Goal: Obtain resource: Download file/media

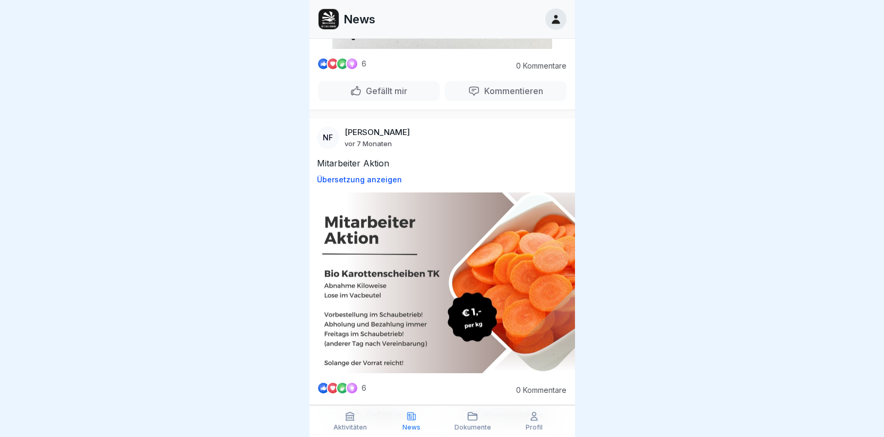
scroll to position [3449, 0]
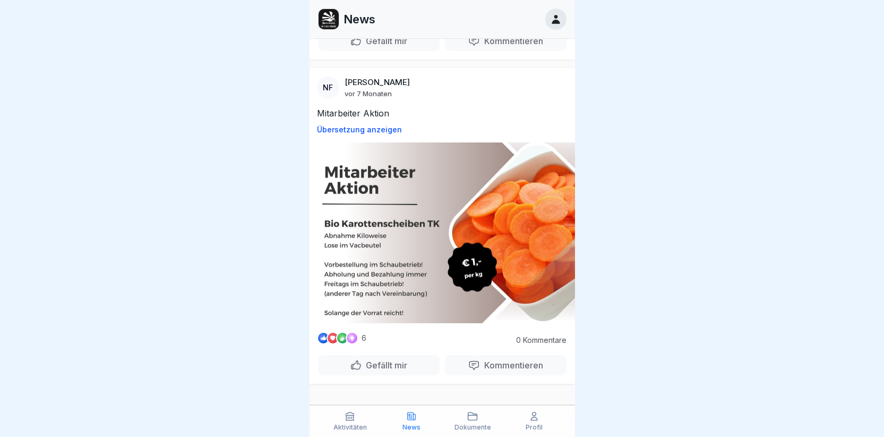
click at [532, 417] on icon at bounding box center [534, 416] width 11 height 11
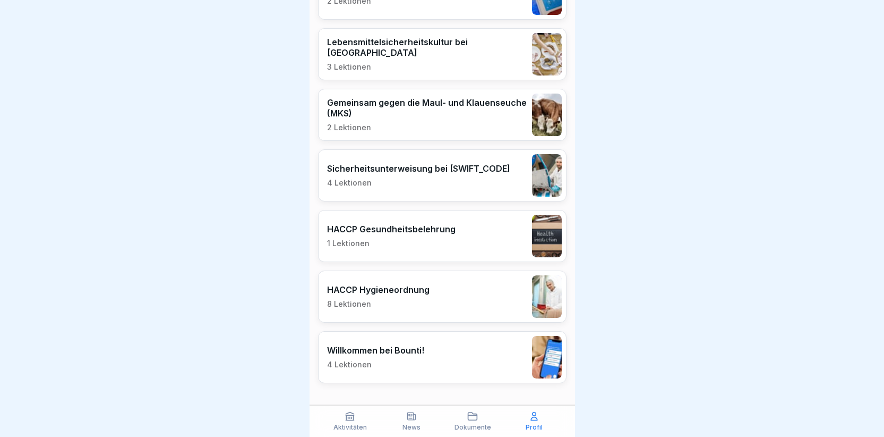
scroll to position [8, 0]
click at [351, 420] on icon at bounding box center [350, 416] width 8 height 8
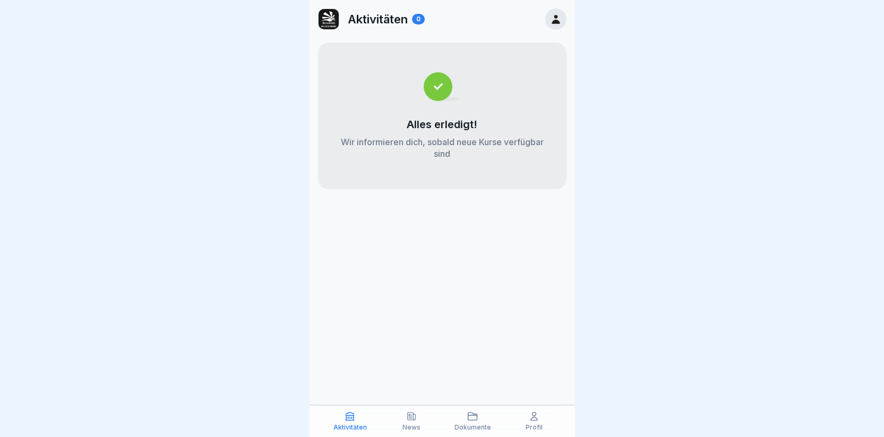
click at [411, 417] on icon at bounding box center [411, 415] width 8 height 7
click at [472, 418] on icon at bounding box center [472, 416] width 11 height 11
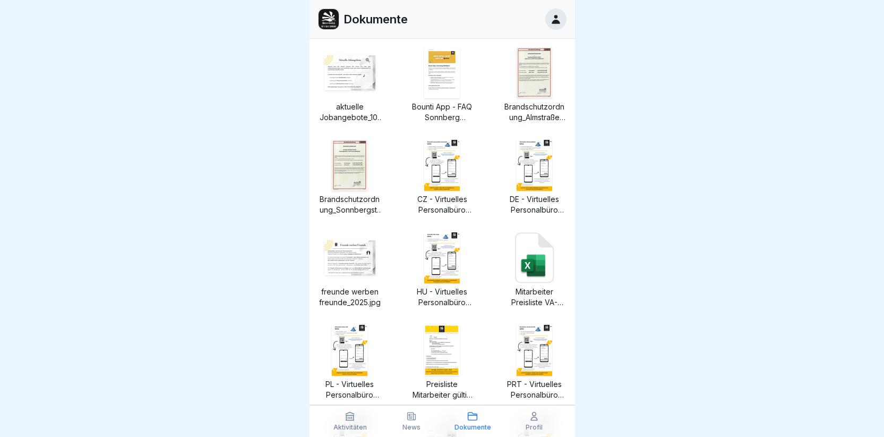
click at [525, 165] on img at bounding box center [535, 165] width 36 height 51
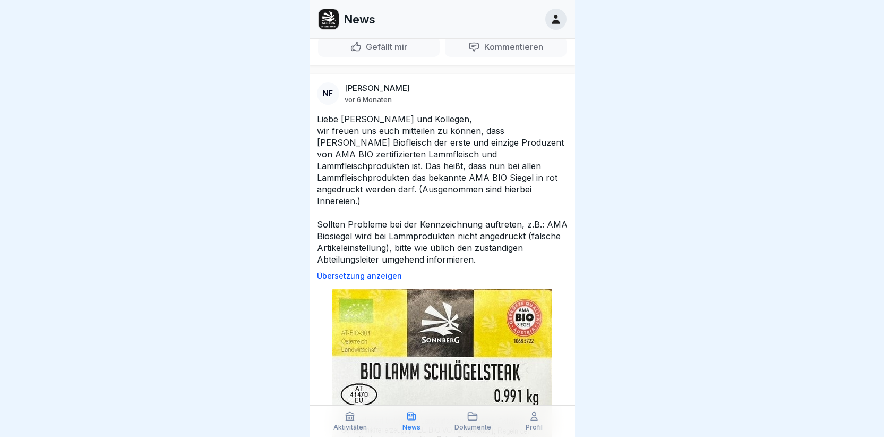
scroll to position [2918, 0]
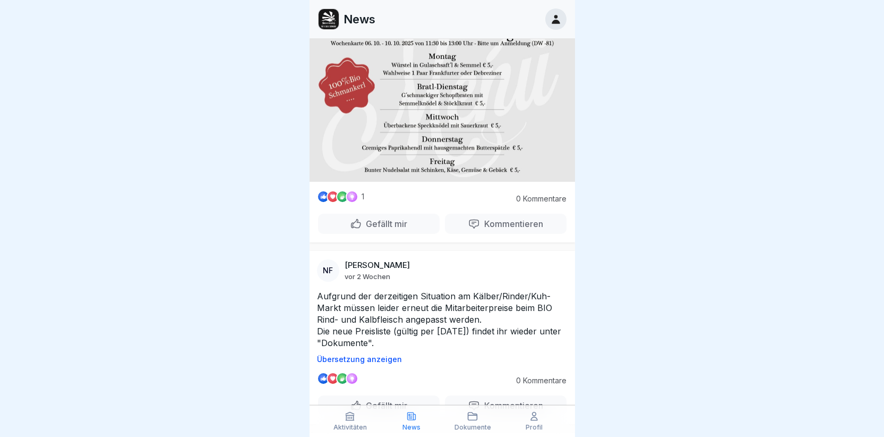
scroll to position [425, 0]
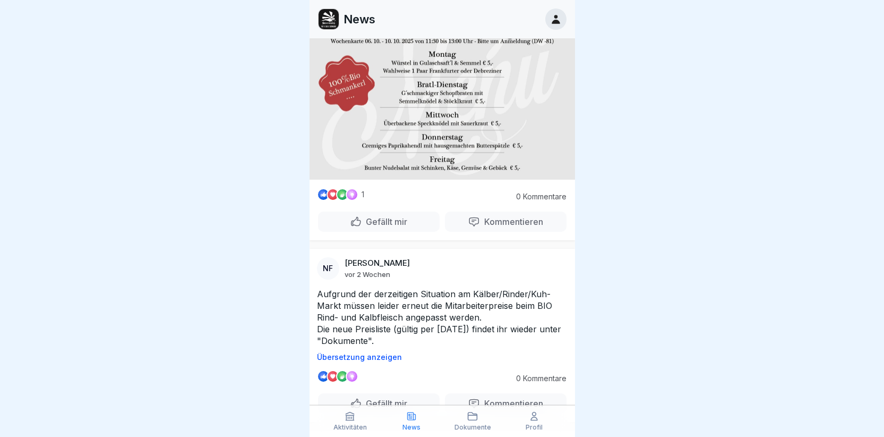
click at [471, 414] on icon at bounding box center [472, 416] width 11 height 11
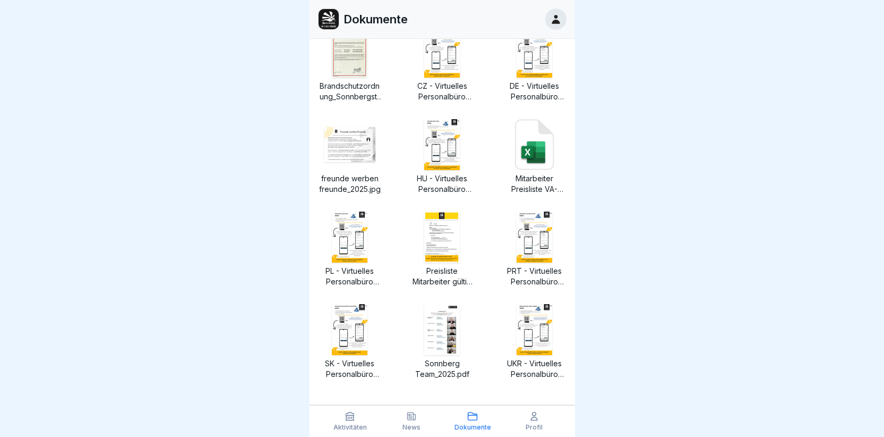
scroll to position [8, 0]
click at [524, 146] on icon at bounding box center [528, 152] width 12 height 12
click at [522, 175] on p "Mitarbeiter Preisliste VA- Ware gültig ab [DATE].xlsx" at bounding box center [535, 183] width 64 height 21
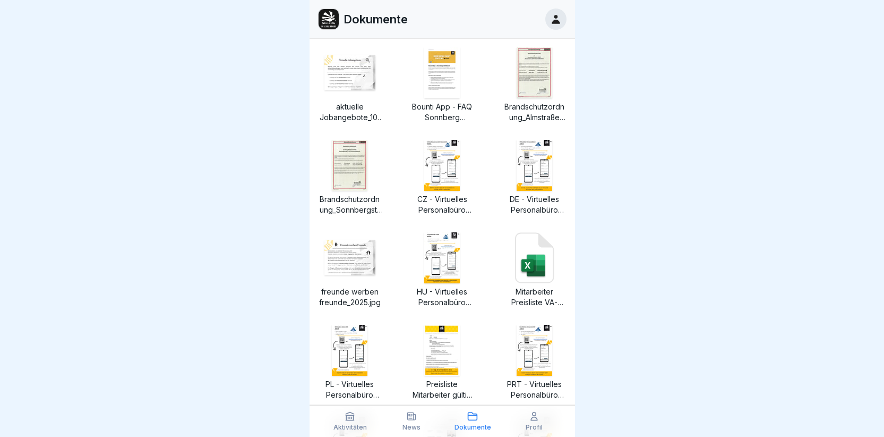
scroll to position [0, 0]
click at [522, 79] on img at bounding box center [535, 72] width 36 height 51
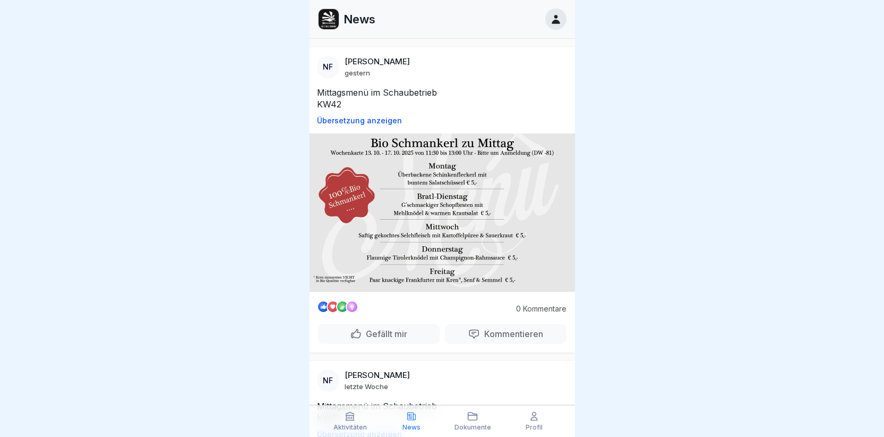
click at [411, 413] on icon at bounding box center [411, 416] width 11 height 11
click at [390, 116] on p "Übersetzung anzeigen" at bounding box center [442, 120] width 251 height 8
click at [368, 116] on p "Original anzeigen" at bounding box center [442, 120] width 251 height 8
click at [352, 18] on p "News" at bounding box center [360, 19] width 32 height 14
click at [323, 23] on img at bounding box center [329, 19] width 20 height 20
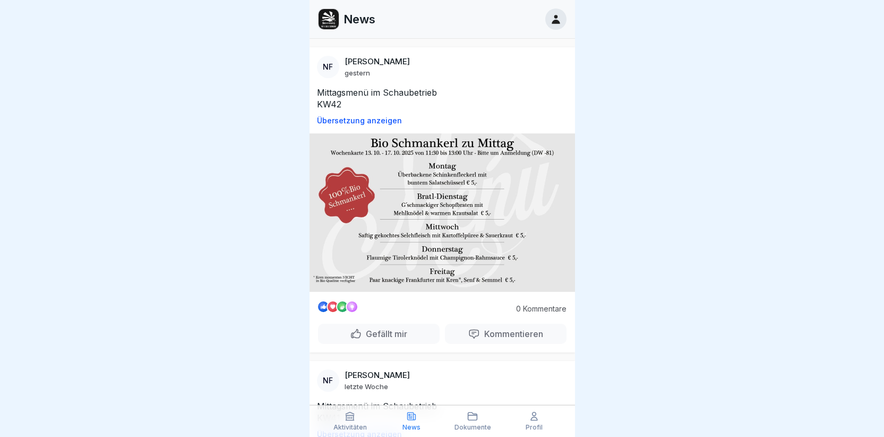
click at [557, 17] on icon at bounding box center [556, 19] width 8 height 9
click at [552, 17] on icon at bounding box center [556, 19] width 12 height 12
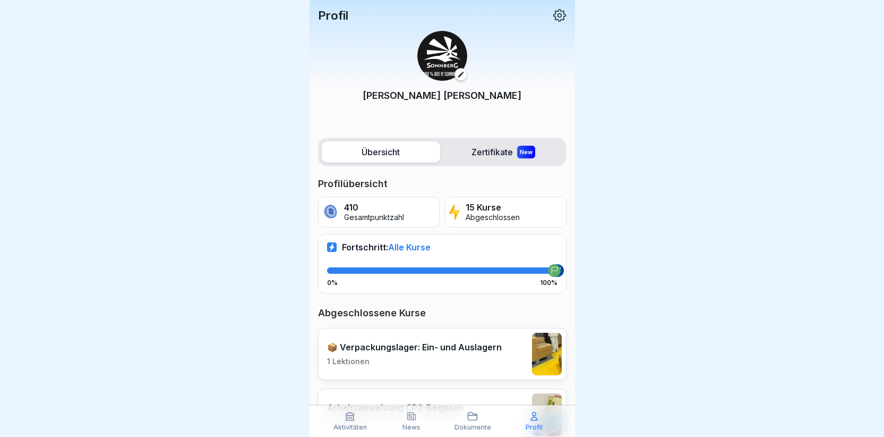
click at [389, 151] on label "Übersicht" at bounding box center [381, 151] width 118 height 21
click at [471, 415] on div "Aktivitäten News Dokumente Profil" at bounding box center [443, 421] width 266 height 32
click at [470, 414] on icon at bounding box center [472, 416] width 11 height 11
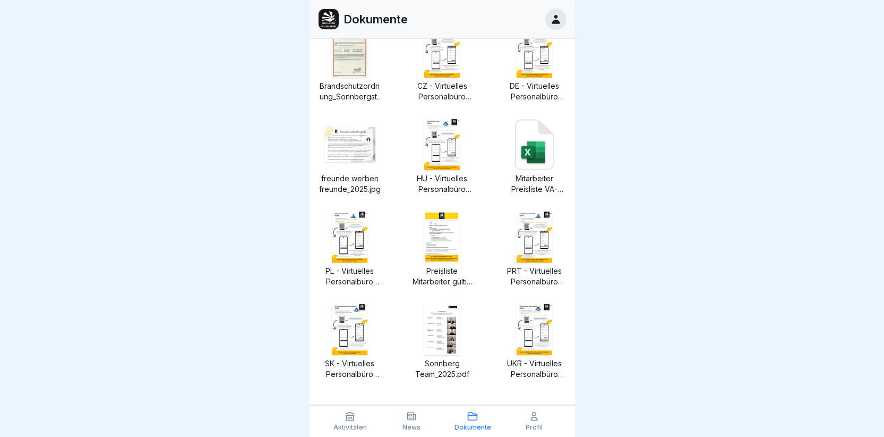
scroll to position [8, 0]
click at [435, 243] on img at bounding box center [442, 236] width 36 height 51
